Goal: Task Accomplishment & Management: Use online tool/utility

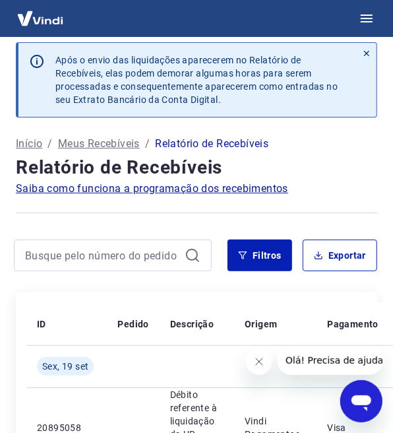
scroll to position [165, 0]
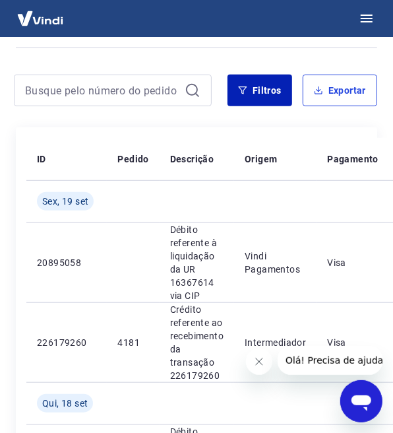
click at [311, 106] on button "Exportar" at bounding box center [340, 91] width 75 height 32
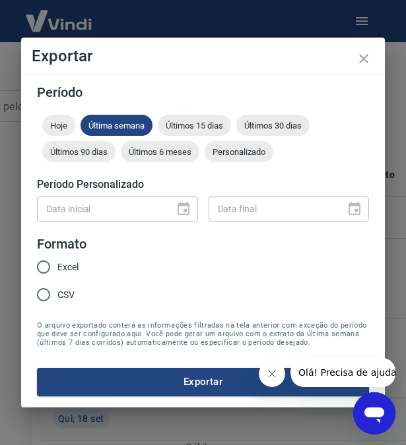
click at [63, 272] on span "Excel" at bounding box center [67, 267] width 21 height 14
click at [57, 272] on input "Excel" at bounding box center [44, 267] width 28 height 28
radio input "true"
click at [212, 129] on span "Últimos 15 dias" at bounding box center [194, 126] width 73 height 10
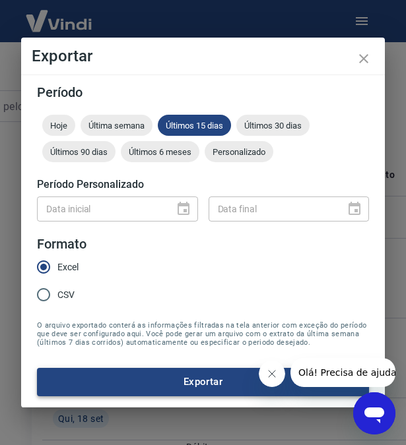
click at [137, 378] on button "Exportar" at bounding box center [203, 382] width 332 height 28
